Goal: Transaction & Acquisition: Purchase product/service

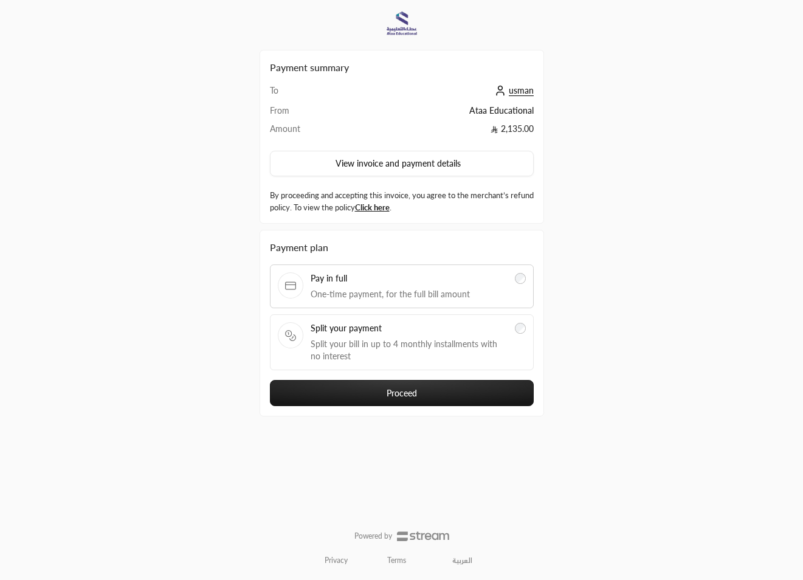
click at [446, 359] on span "Split your bill in up to 4 monthly installments with no interest" at bounding box center [409, 350] width 197 height 24
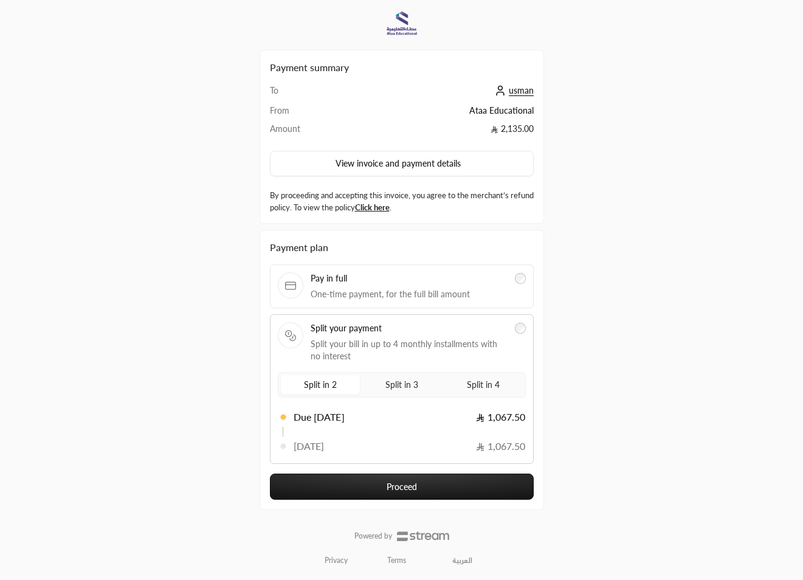
click at [437, 478] on button "Proceed" at bounding box center [402, 486] width 264 height 26
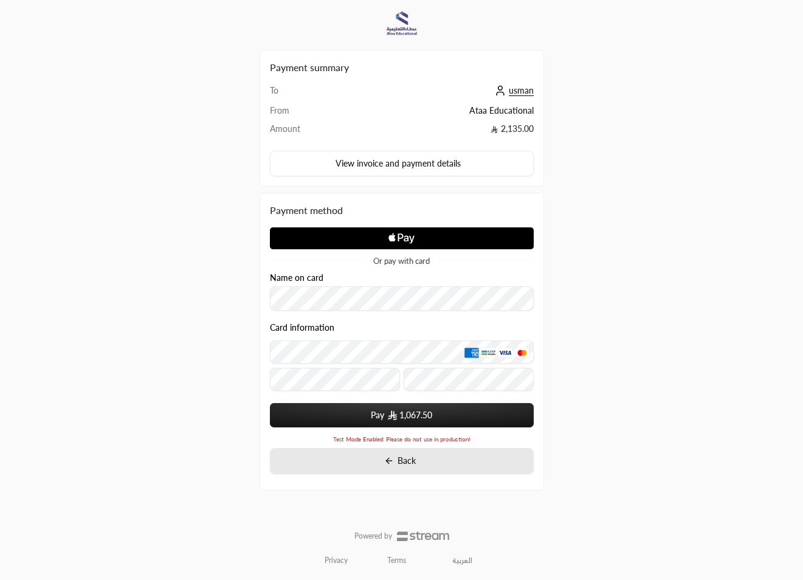
click at [426, 459] on button "Back" at bounding box center [402, 461] width 264 height 26
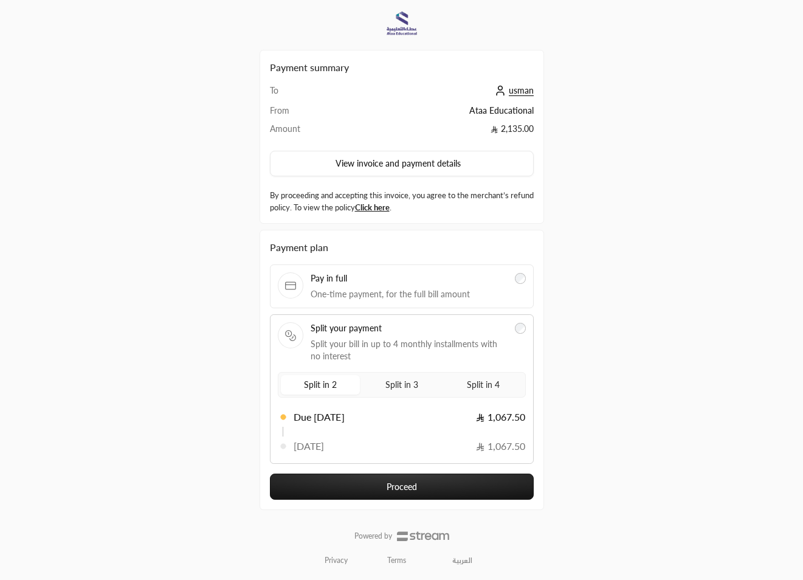
click at [406, 396] on div "Split in 2 Split in 3 Split in 4" at bounding box center [402, 385] width 248 height 26
click at [413, 391] on span "Split in 3" at bounding box center [402, 384] width 38 height 15
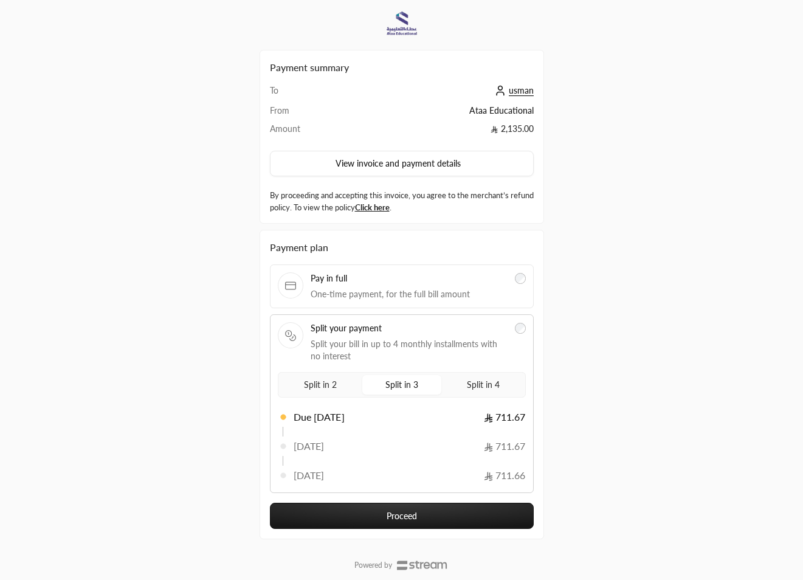
click at [477, 379] on span "Split in 4" at bounding box center [483, 384] width 38 height 15
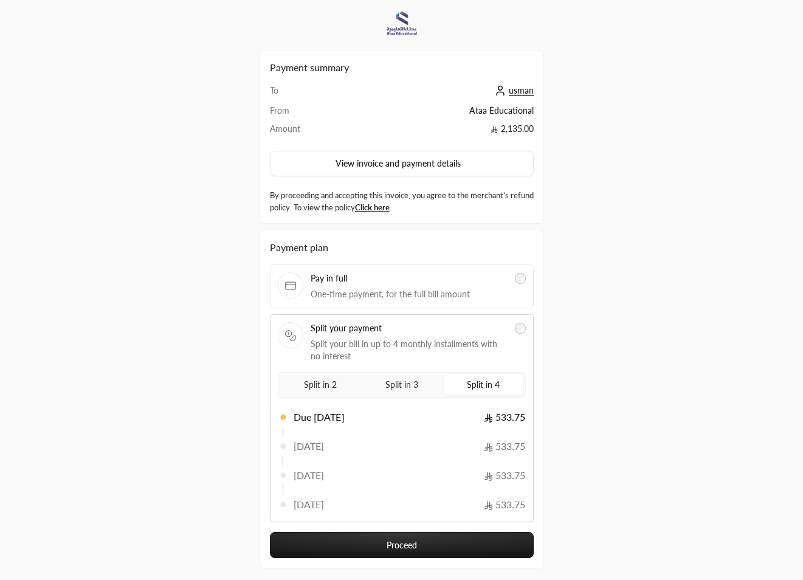
click at [416, 388] on span "Split in 3" at bounding box center [402, 384] width 38 height 15
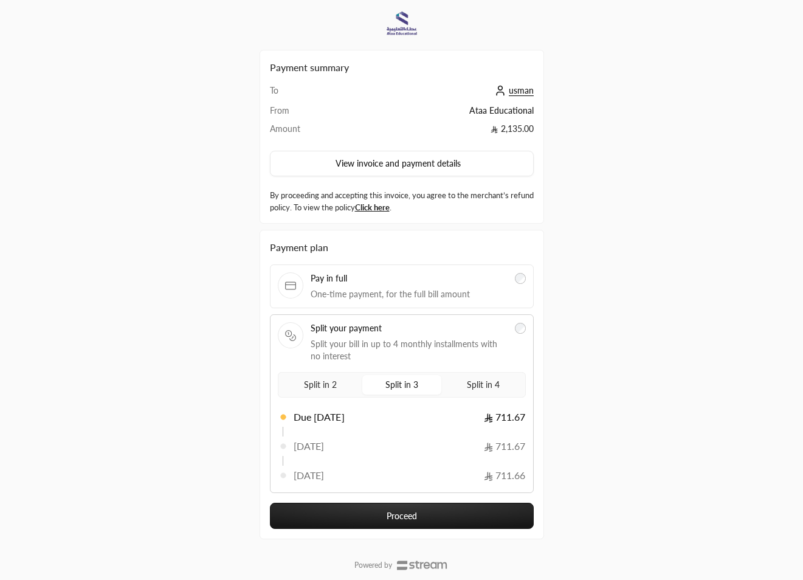
click at [337, 388] on span "Split in 2" at bounding box center [320, 384] width 38 height 15
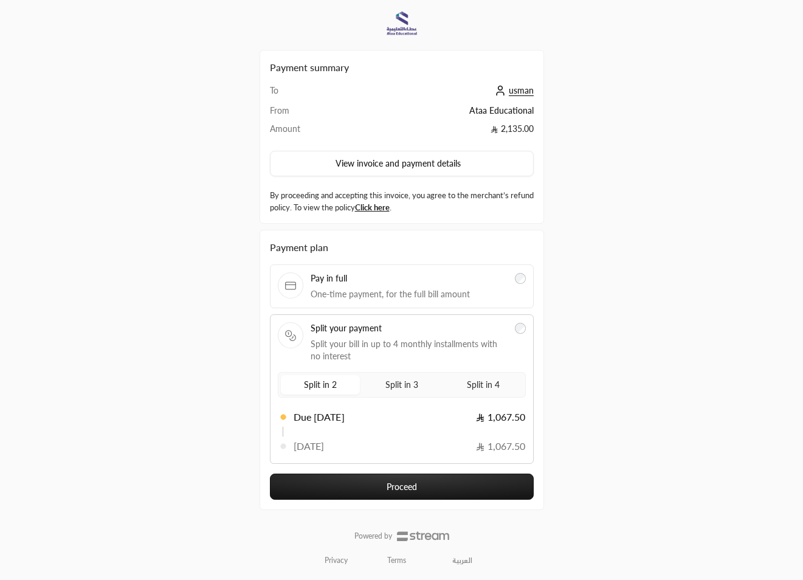
click at [490, 278] on span "Pay in full" at bounding box center [409, 278] width 197 height 12
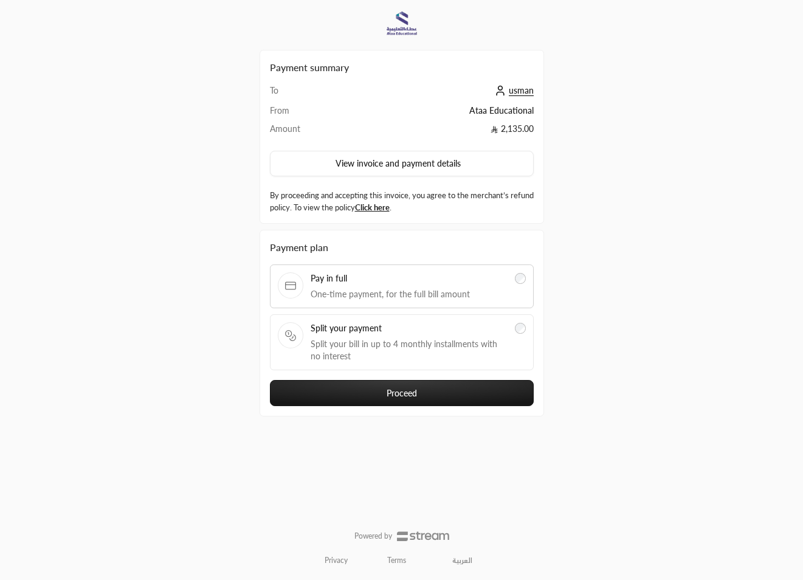
click at [514, 323] on label "Split your payment Split your bill in up to 4 monthly installments with no inte…" at bounding box center [402, 342] width 248 height 40
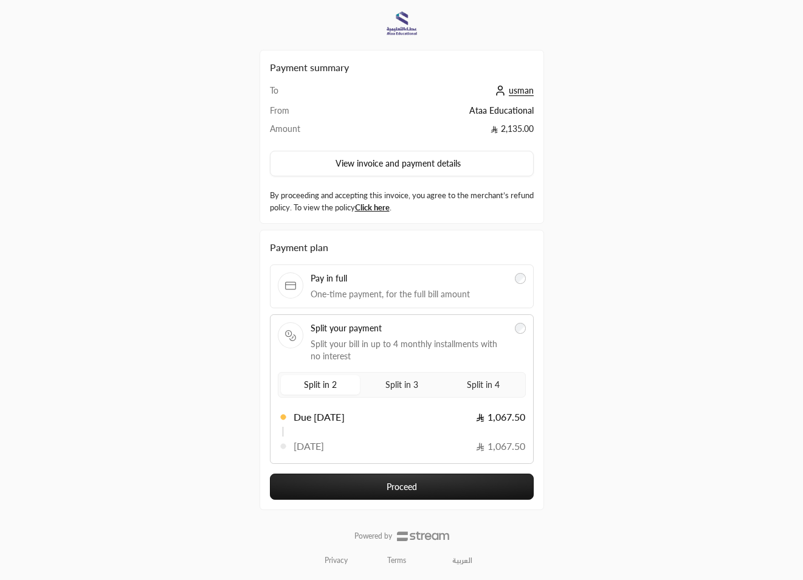
click at [421, 379] on label "Split in 3" at bounding box center [401, 384] width 79 height 19
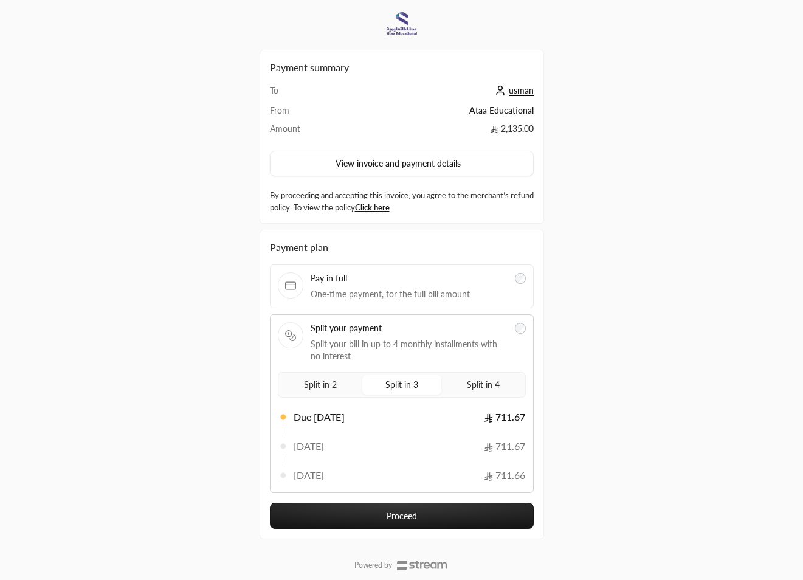
click at [455, 385] on label "Split in 4" at bounding box center [483, 384] width 79 height 19
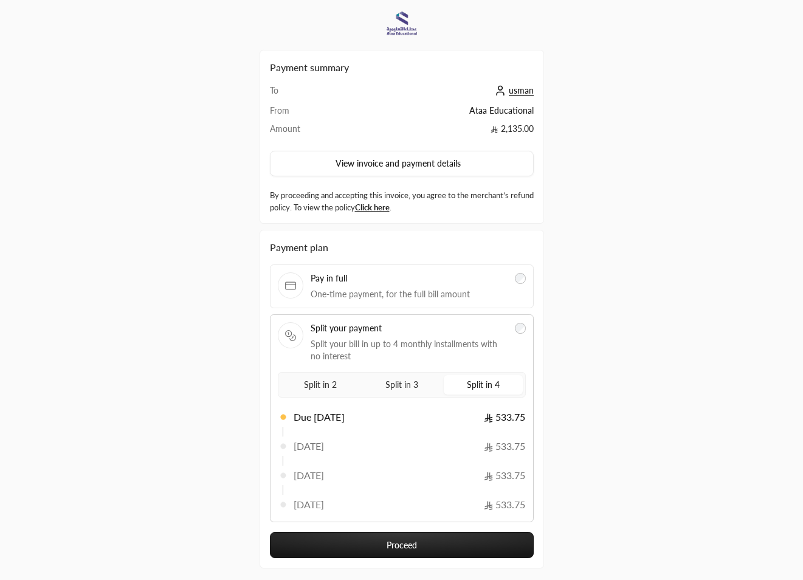
click at [350, 393] on label "Split in 2" at bounding box center [320, 384] width 79 height 19
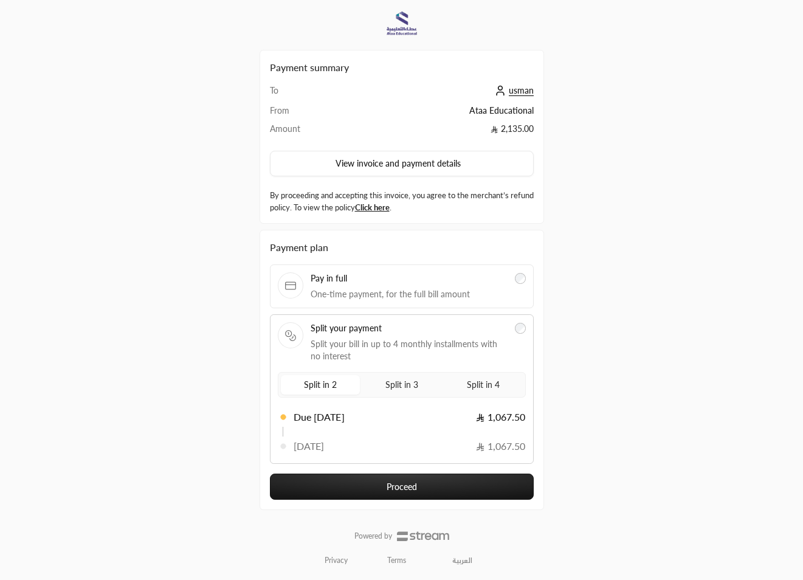
click at [397, 391] on span "Split in 3" at bounding box center [402, 384] width 38 height 15
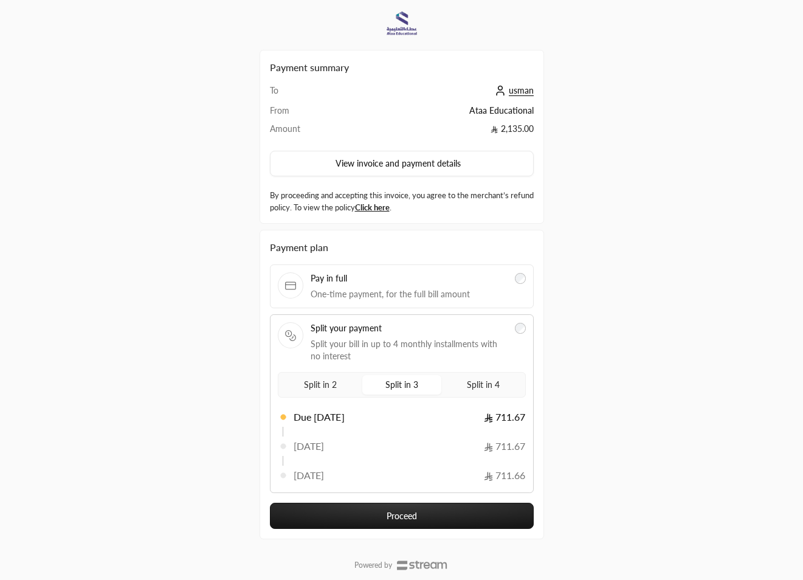
click at [472, 380] on span "Split in 4" at bounding box center [483, 384] width 38 height 15
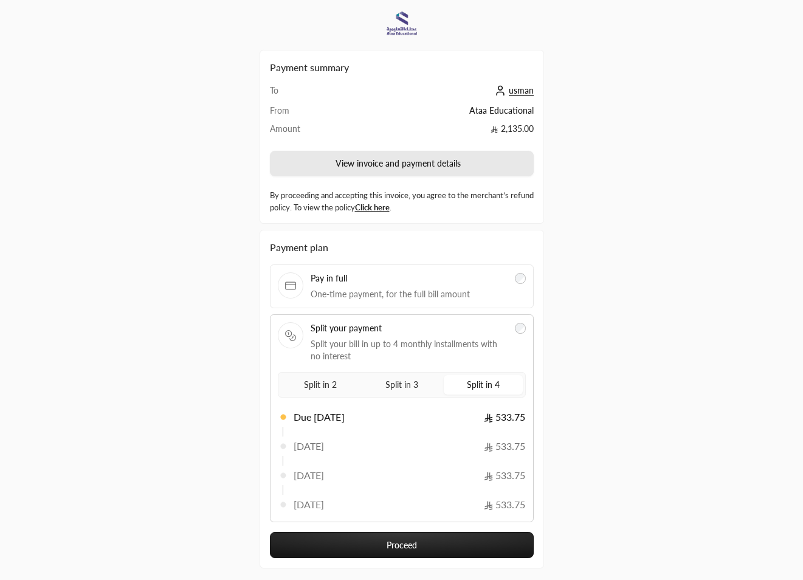
click at [463, 159] on button "View invoice and payment details" at bounding box center [402, 164] width 264 height 26
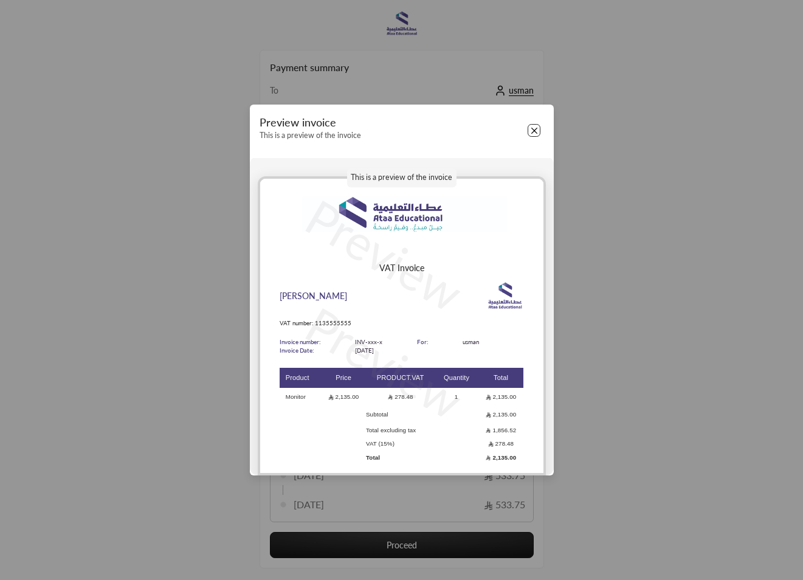
click at [531, 136] on button "Close" at bounding box center [534, 130] width 13 height 13
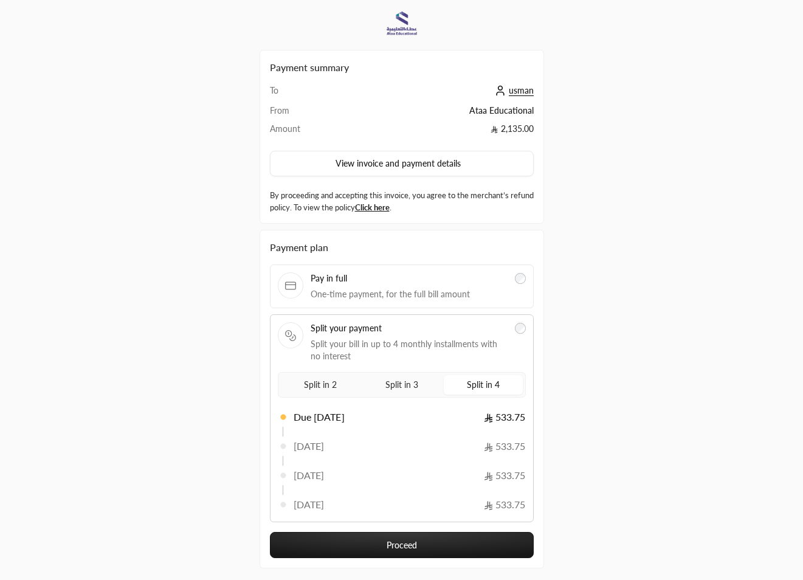
click at [414, 376] on label "Split in 3" at bounding box center [401, 384] width 79 height 19
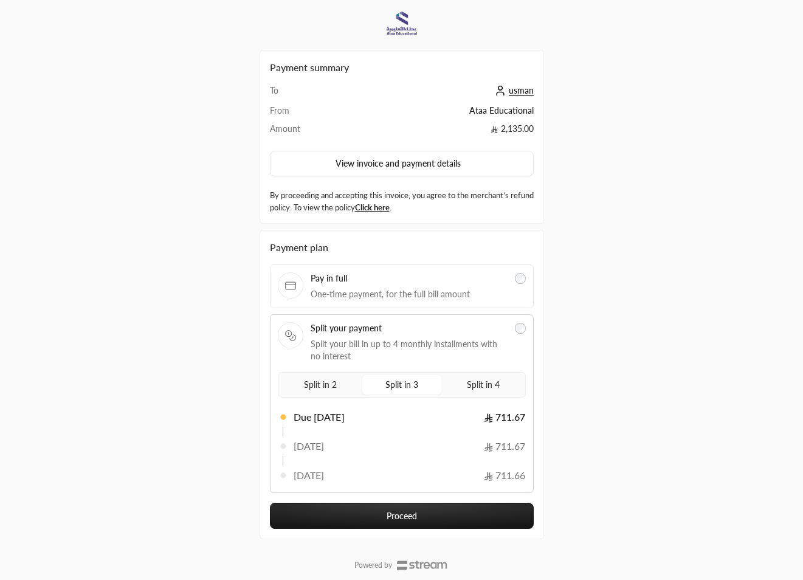
click at [346, 388] on label "Split in 2" at bounding box center [320, 384] width 79 height 19
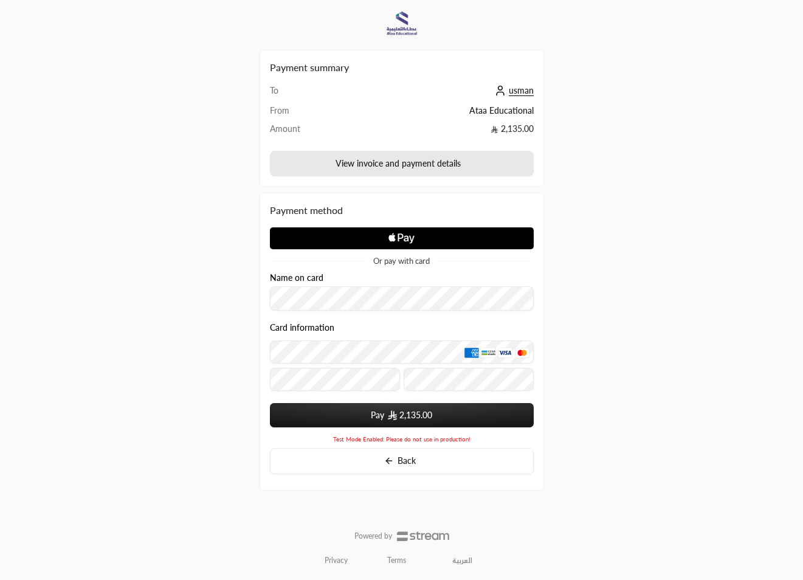
click at [445, 175] on button "View invoice and payment details" at bounding box center [402, 164] width 264 height 26
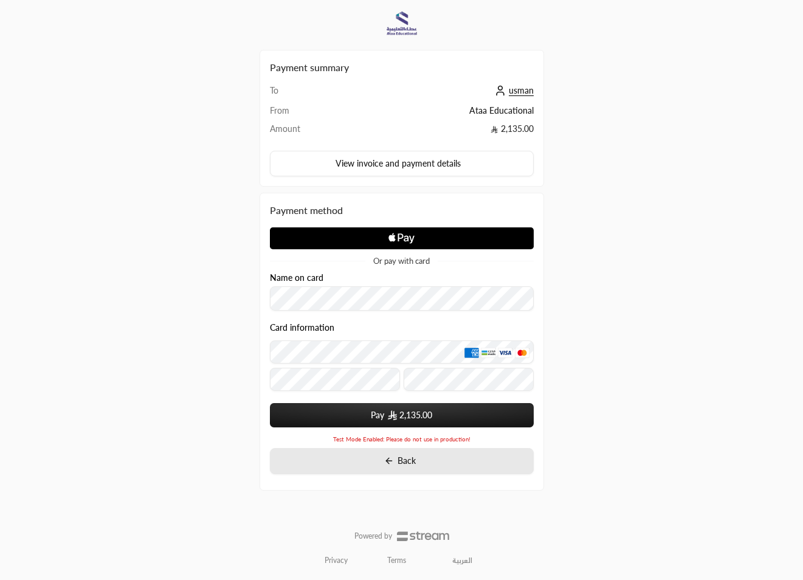
click at [404, 455] on button "Back" at bounding box center [402, 461] width 264 height 26
